Goal: Use online tool/utility

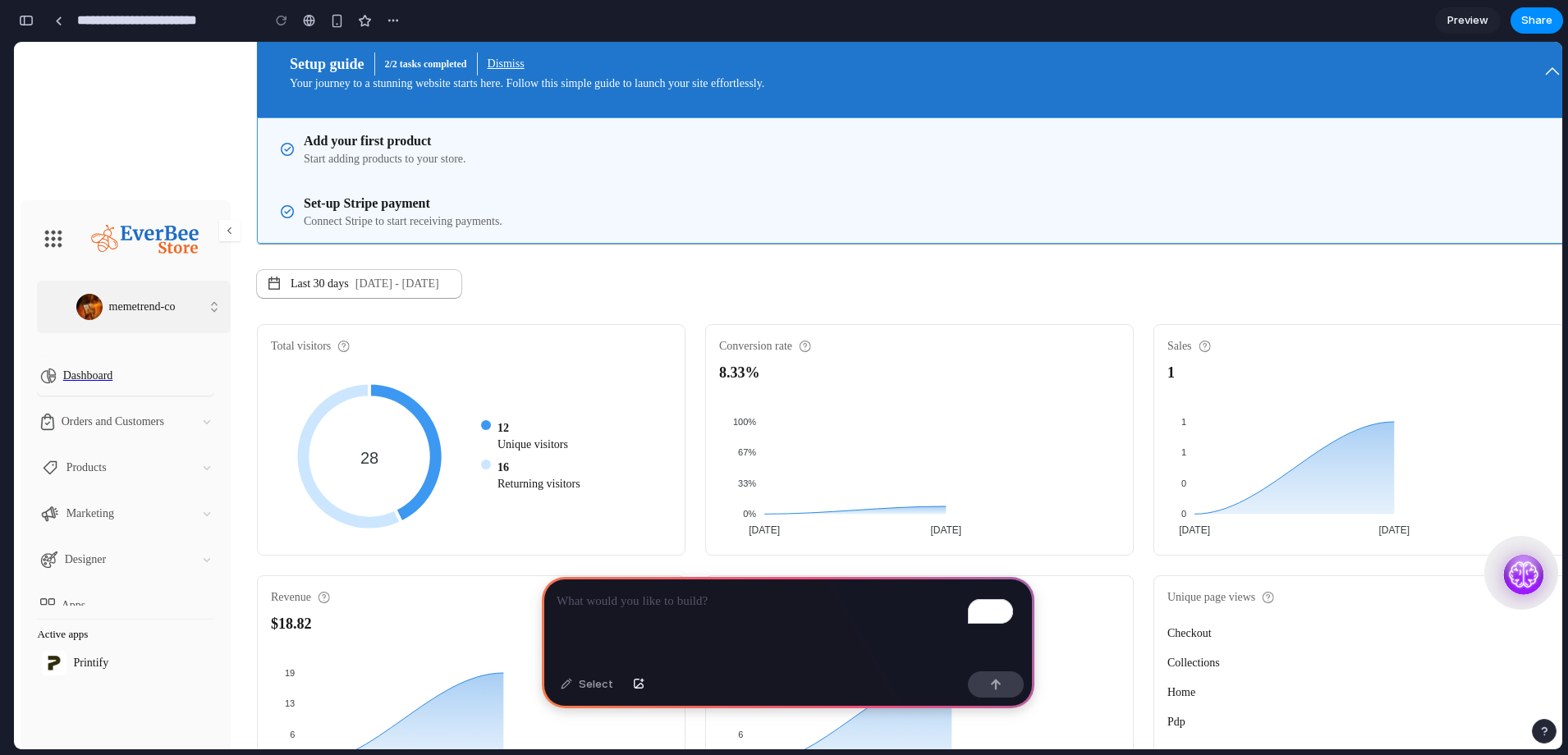
click at [202, 558] on img at bounding box center [206, 560] width 8 height 4
click at [183, 413] on div "Orders and Customers" at bounding box center [122, 421] width 164 height 18
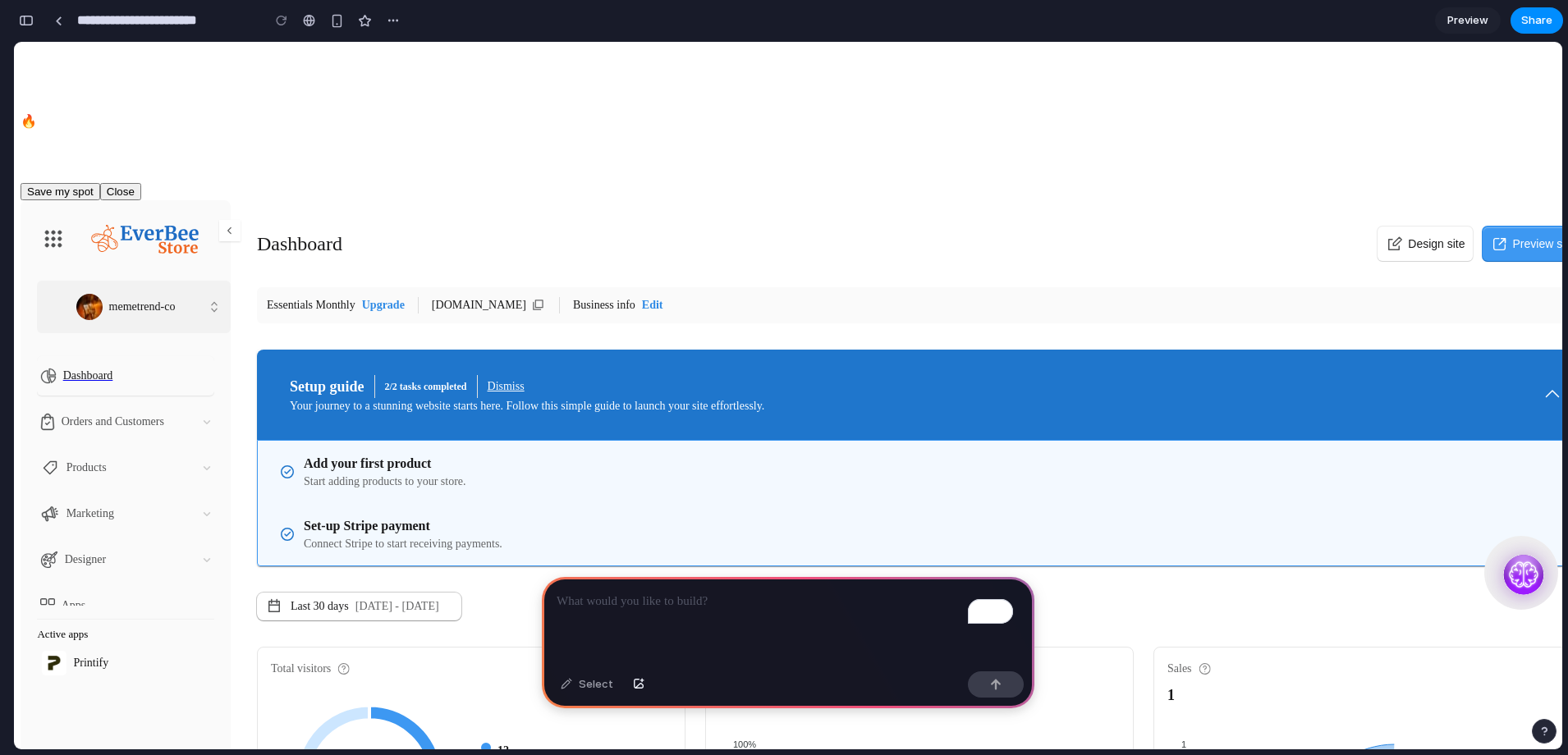
click at [223, 223] on img at bounding box center [230, 231] width 17 height 17
click at [334, 19] on div "button" at bounding box center [337, 20] width 14 height 14
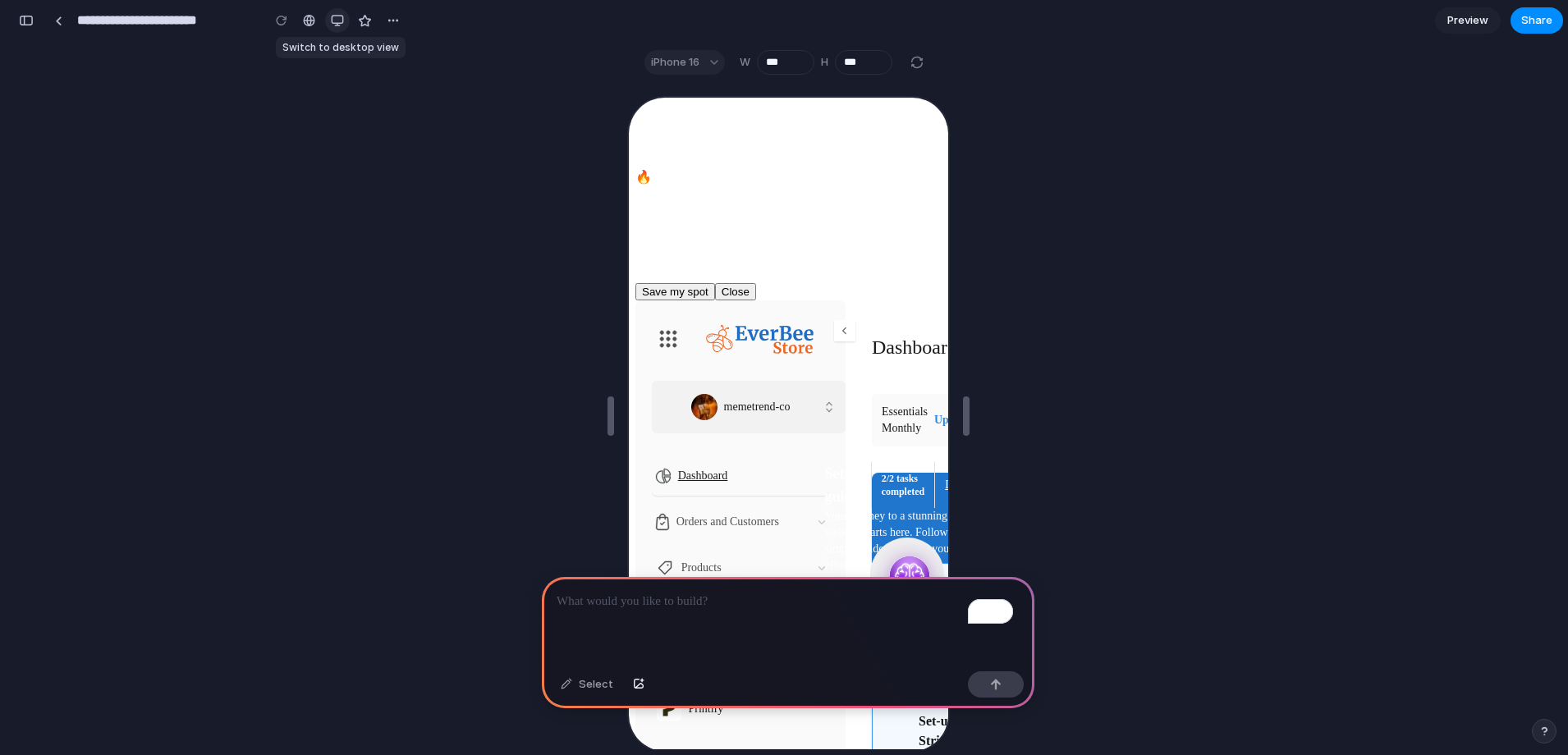
click at [341, 23] on div "button" at bounding box center [337, 19] width 13 height 13
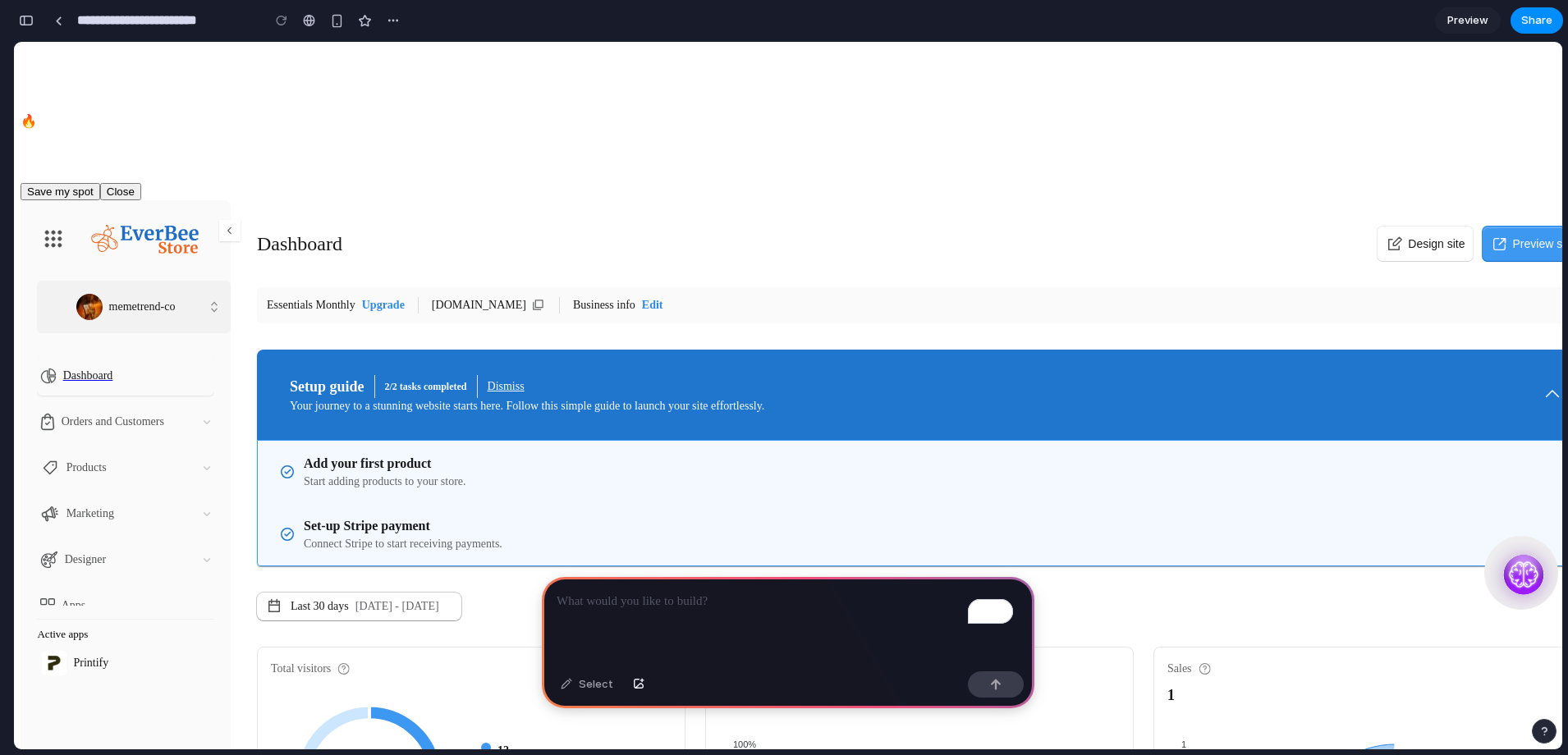
click at [141, 183] on button "Close" at bounding box center [121, 192] width 41 height 18
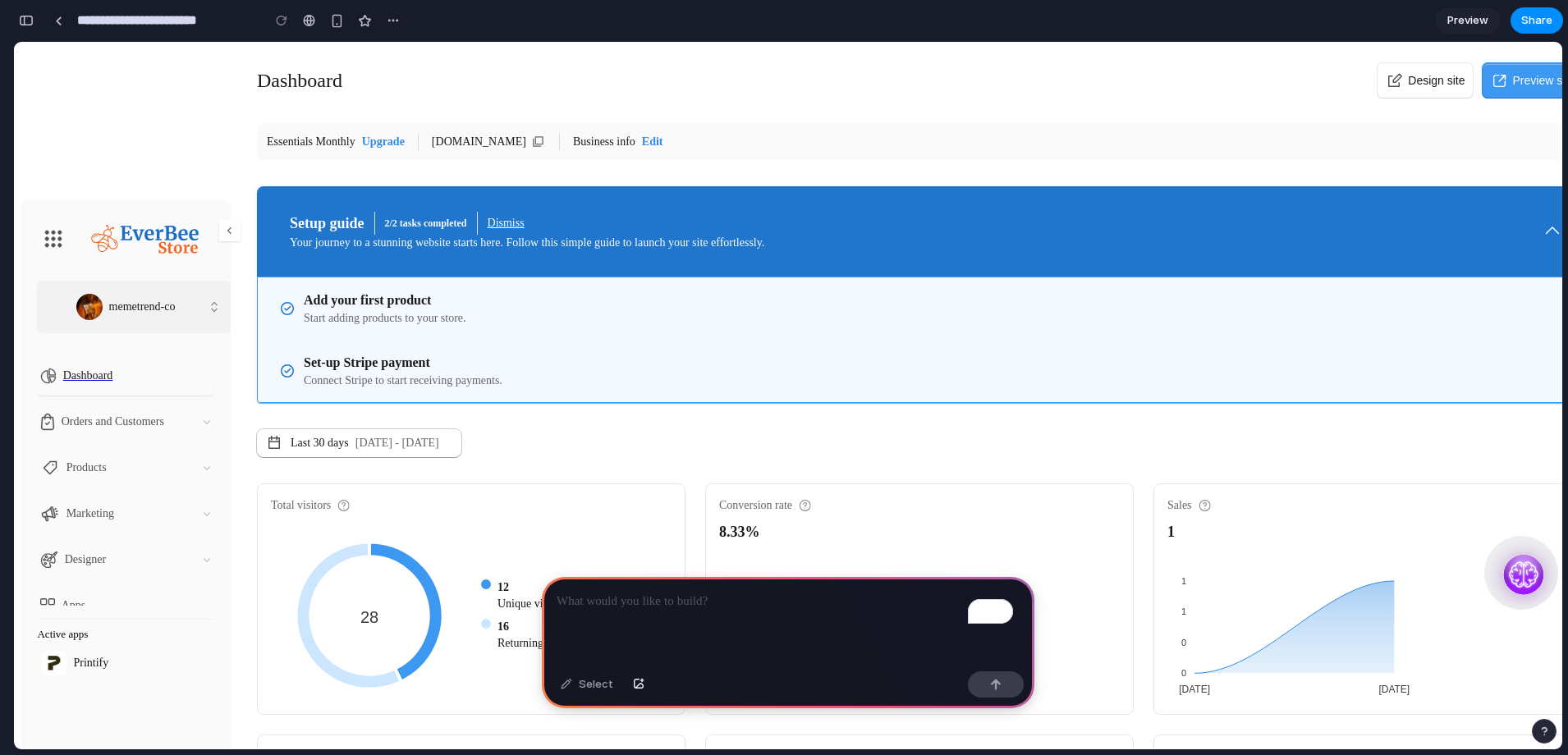
scroll to position [323, 0]
